Goal: Task Accomplishment & Management: Complete application form

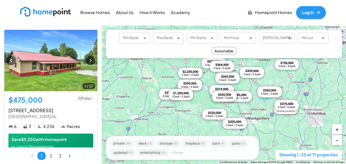
click at [52, 12] on img at bounding box center [45, 12] width 51 height 10
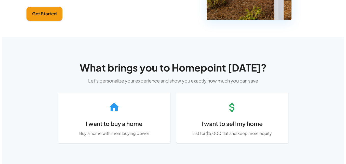
scroll to position [163, 0]
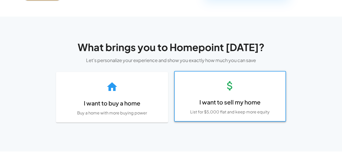
click at [232, 107] on h6 "I want to sell my home" at bounding box center [230, 101] width 103 height 9
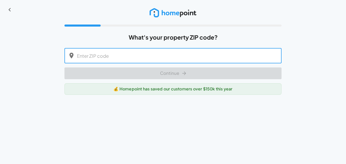
click at [140, 53] on input "text" at bounding box center [179, 55] width 205 height 15
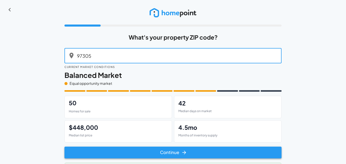
type input "97305"
click at [178, 153] on button "Continue" at bounding box center [172, 152] width 217 height 12
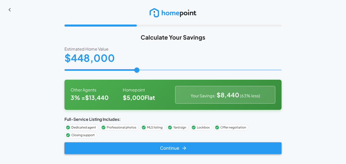
type input "******"
click at [167, 142] on button "Continue" at bounding box center [172, 148] width 217 height 12
